Goal: Complete application form

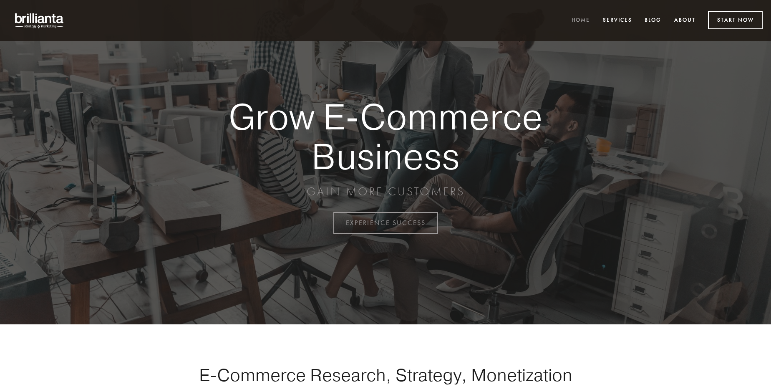
scroll to position [2186, 0]
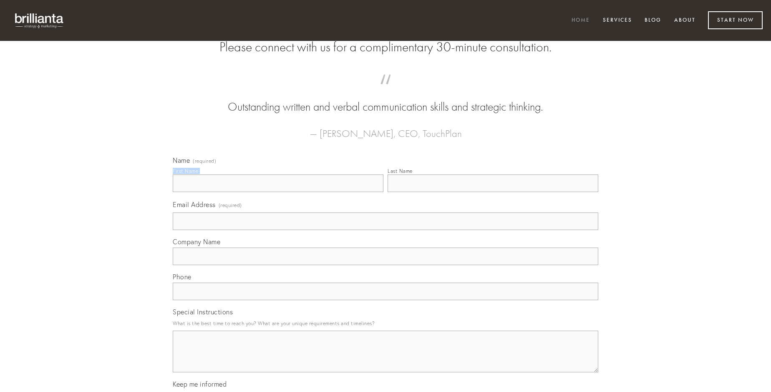
type input "[PERSON_NAME]"
click at [492, 192] on input "Last Name" at bounding box center [492, 183] width 211 height 18
type input "[PERSON_NAME]"
click at [385, 230] on input "Email Address (required)" at bounding box center [385, 221] width 425 height 18
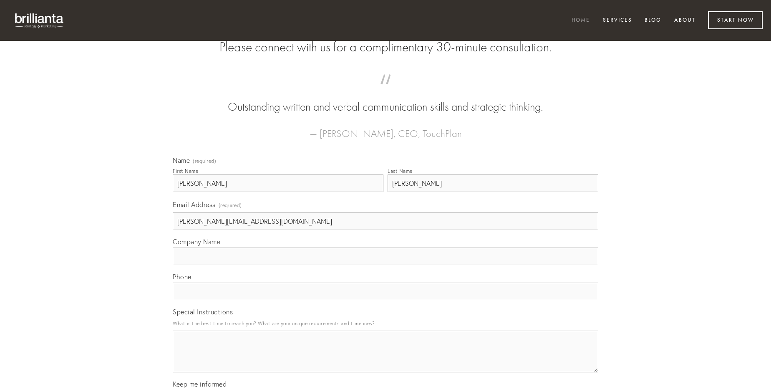
type input "[PERSON_NAME][EMAIL_ADDRESS][DOMAIN_NAME]"
click at [385, 265] on input "Company Name" at bounding box center [385, 256] width 425 height 18
type input "libero"
click at [385, 300] on input "text" at bounding box center [385, 291] width 425 height 18
click at [385, 359] on textarea "Special Instructions" at bounding box center [385, 351] width 425 height 42
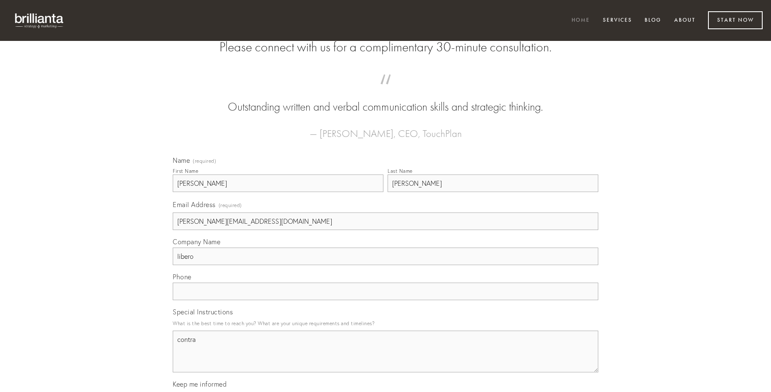
type textarea "contra"
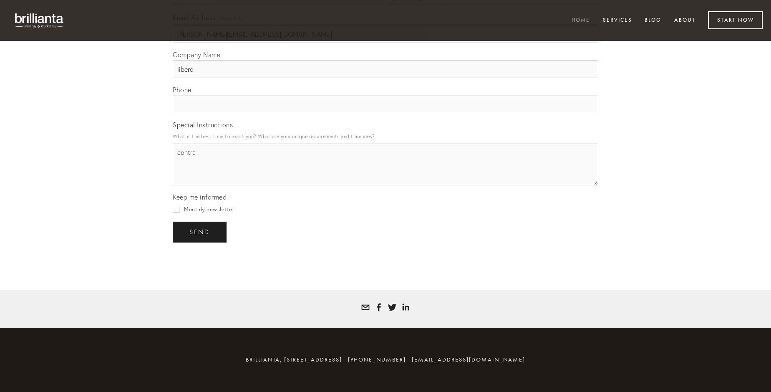
click at [200, 231] on span "send" at bounding box center [199, 232] width 20 height 8
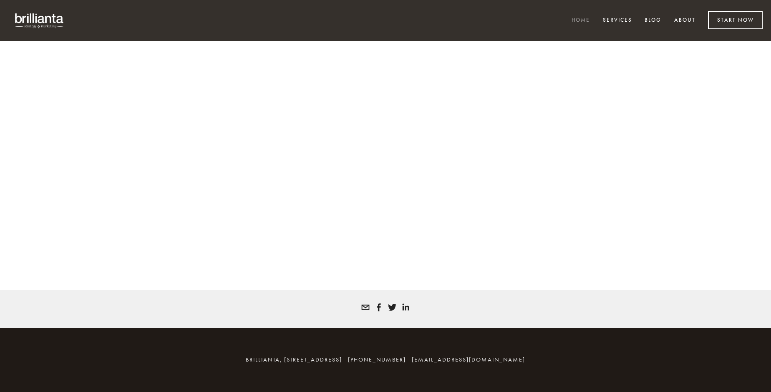
scroll to position [2175, 0]
